Goal: Transaction & Acquisition: Purchase product/service

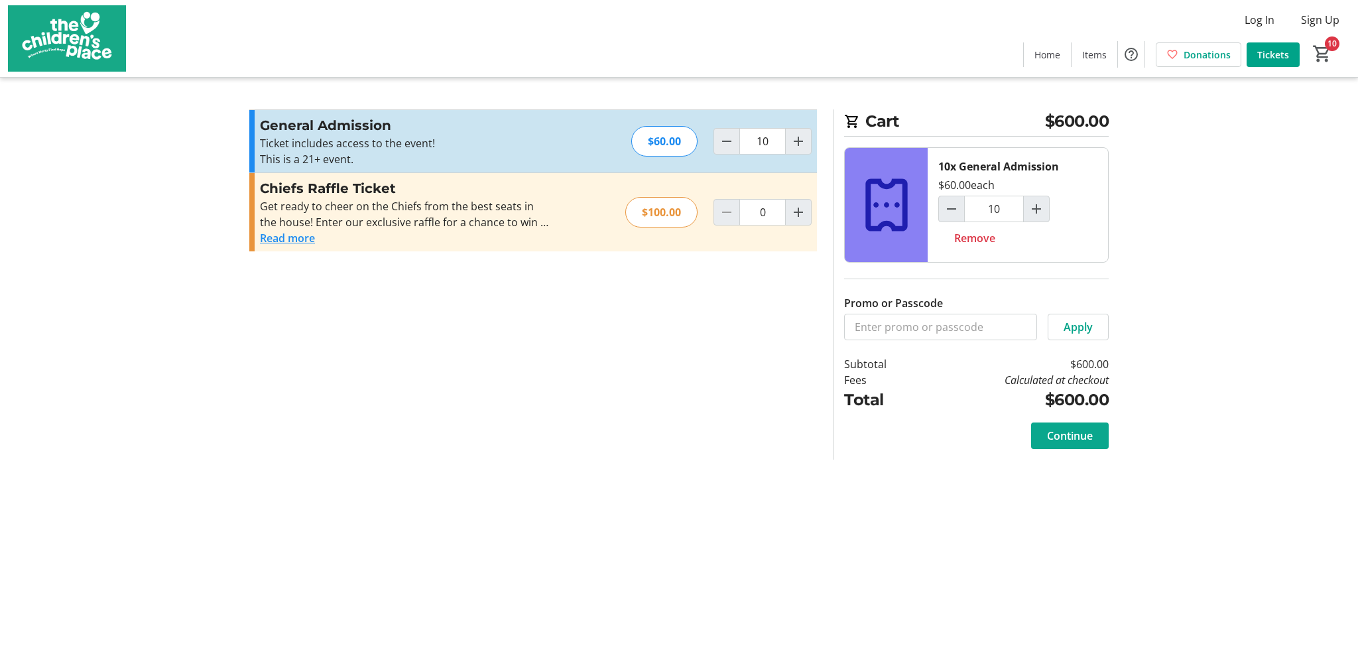
click at [1088, 432] on span "Continue" at bounding box center [1070, 436] width 46 height 16
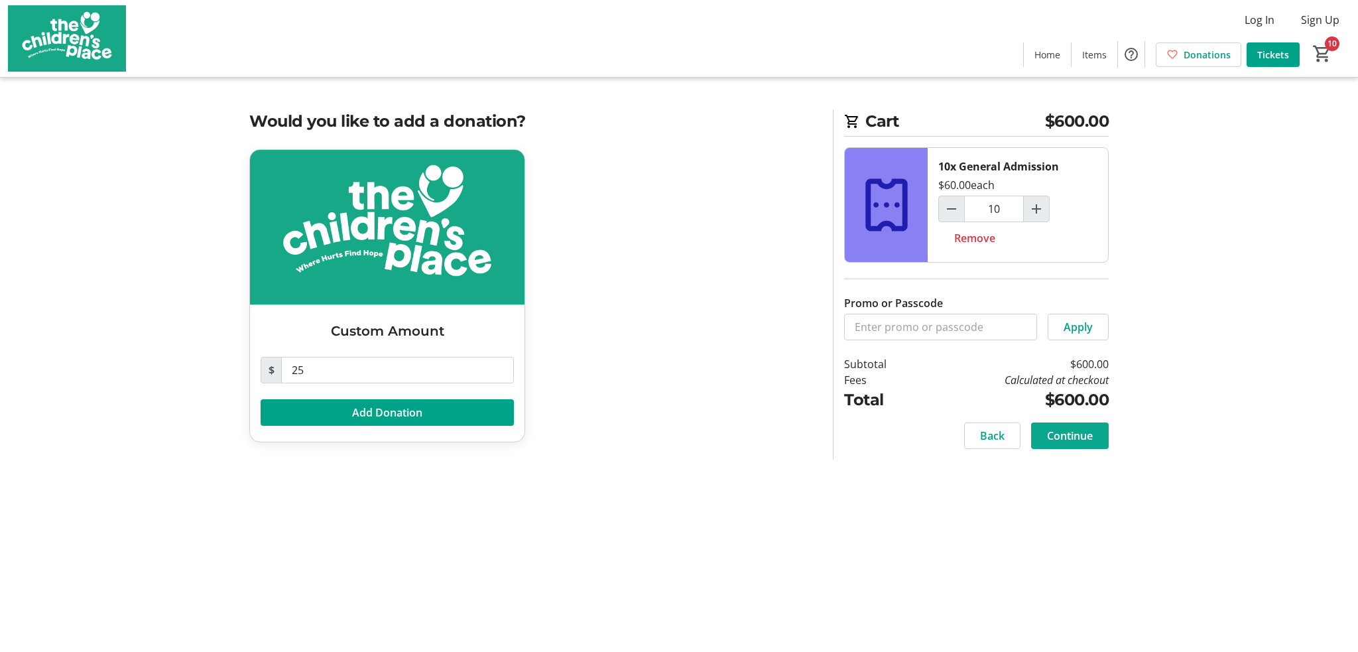
click at [1093, 433] on span at bounding box center [1070, 436] width 78 height 32
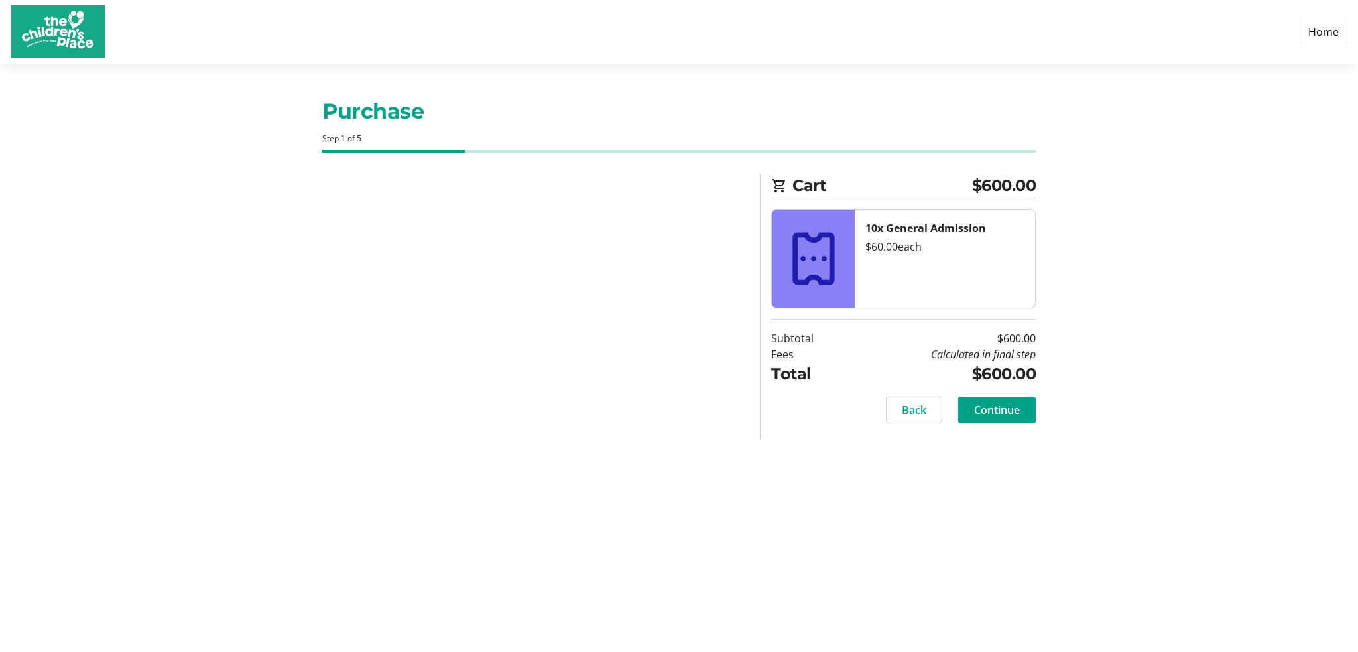
select select "US"
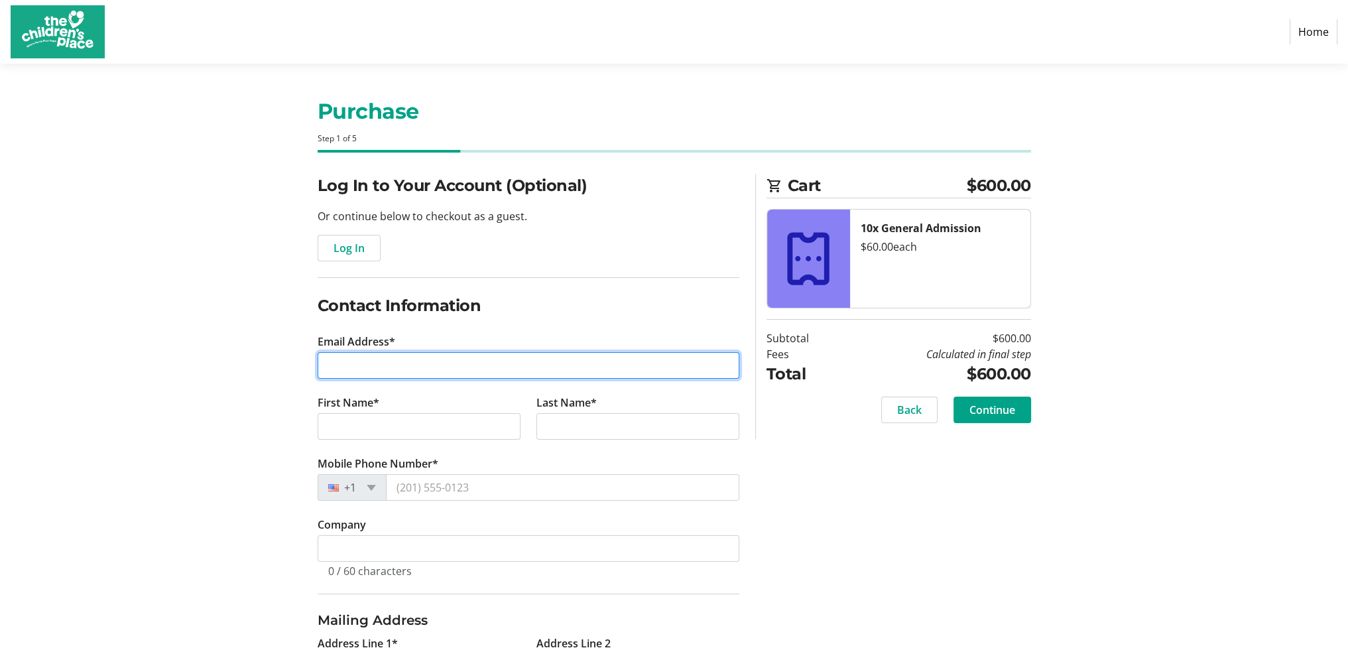
click at [421, 363] on input "Email Address*" at bounding box center [529, 365] width 422 height 27
type input "[EMAIL_ADDRESS][PERSON_NAME][DOMAIN_NAME]"
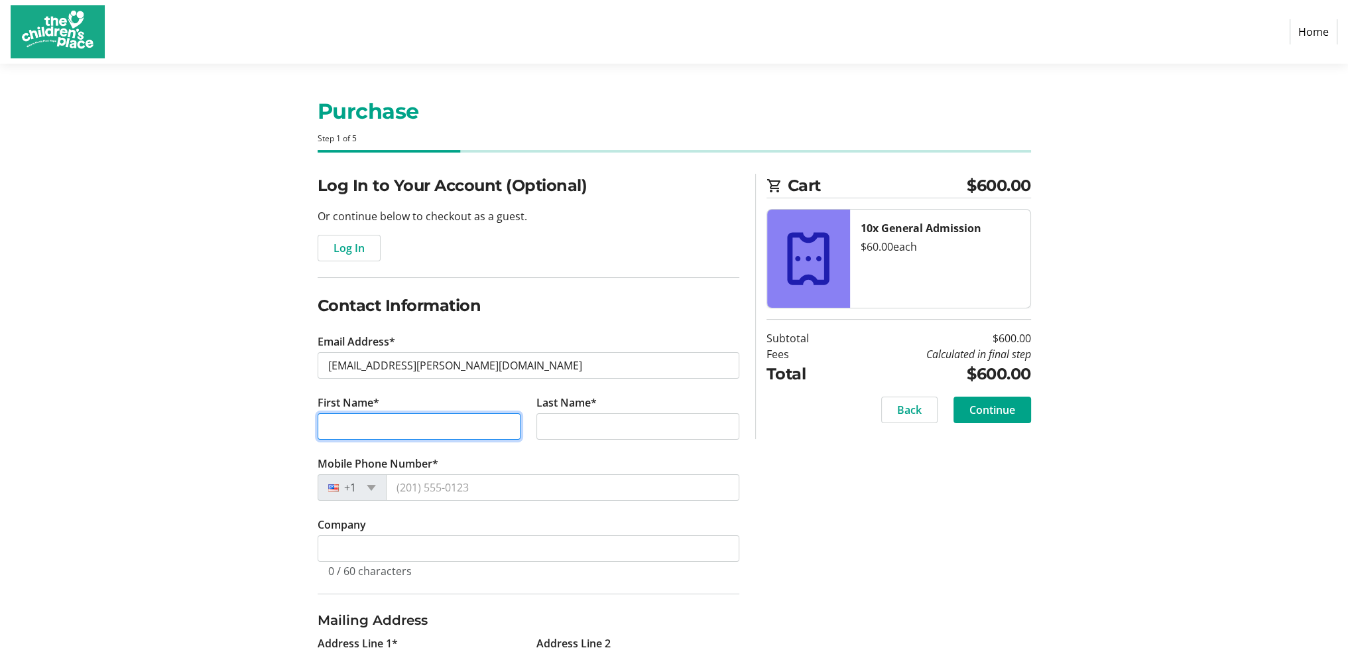
click at [403, 422] on input "First Name*" at bounding box center [419, 426] width 203 height 27
type input "Pat"
type input "[PERSON_NAME]"
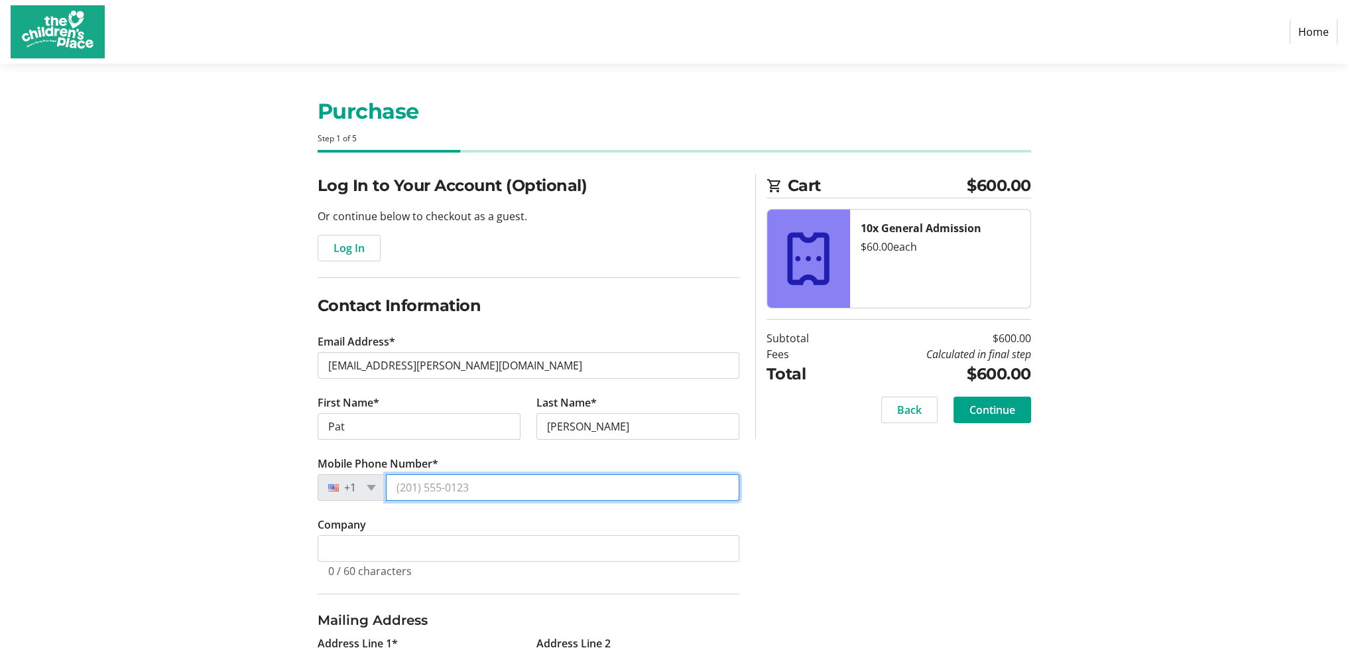
click at [401, 486] on input "Mobile Phone Number*" at bounding box center [562, 487] width 353 height 27
type input "(913)"
